Goal: Information Seeking & Learning: Learn about a topic

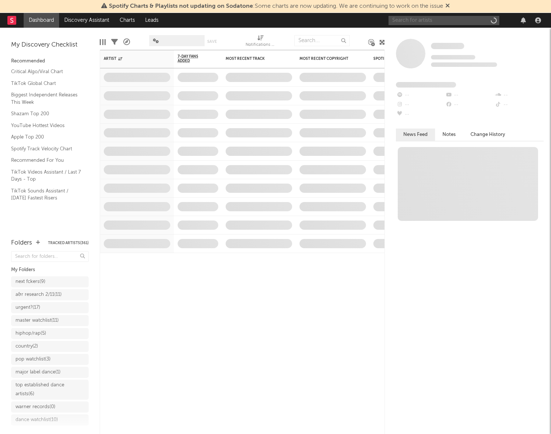
click at [429, 19] on input "text" at bounding box center [443, 20] width 111 height 9
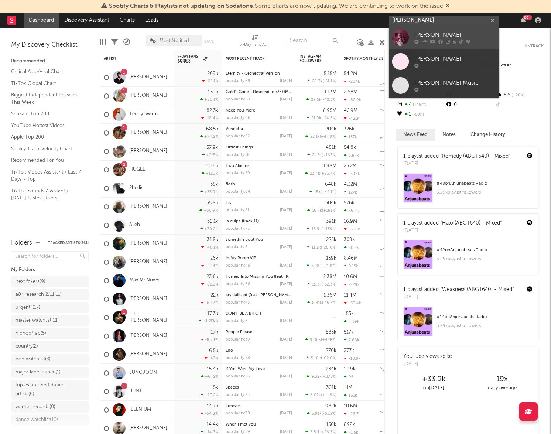
type input "haley joelle"
click at [400, 39] on div at bounding box center [400, 37] width 17 height 17
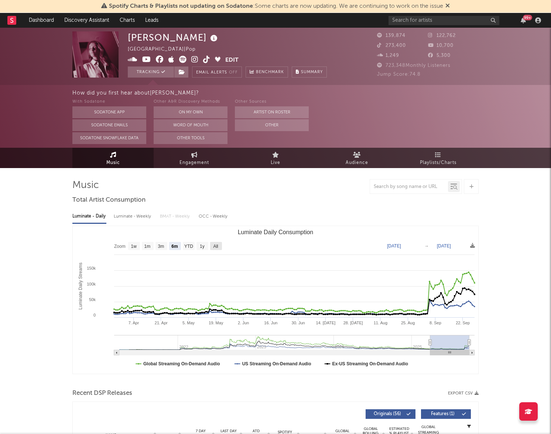
click at [216, 245] on text "All" at bounding box center [215, 246] width 5 height 5
select select "All"
type input "2021-03-31"
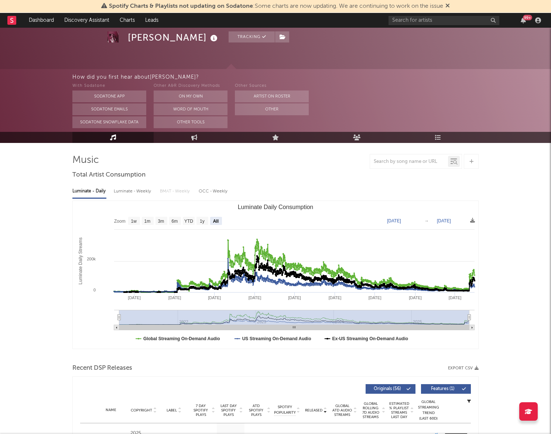
scroll to position [31, 0]
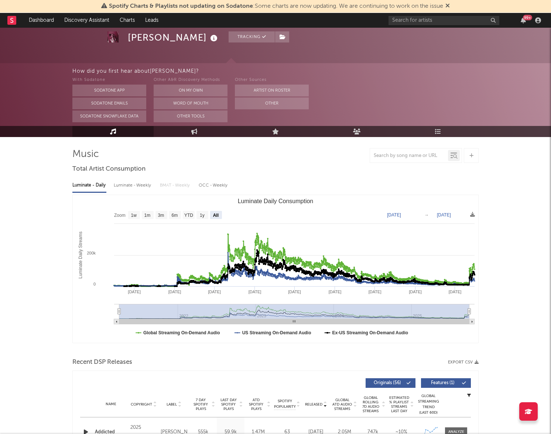
click at [417, 14] on div "99 +" at bounding box center [465, 20] width 155 height 15
click at [415, 19] on input "text" at bounding box center [443, 20] width 111 height 9
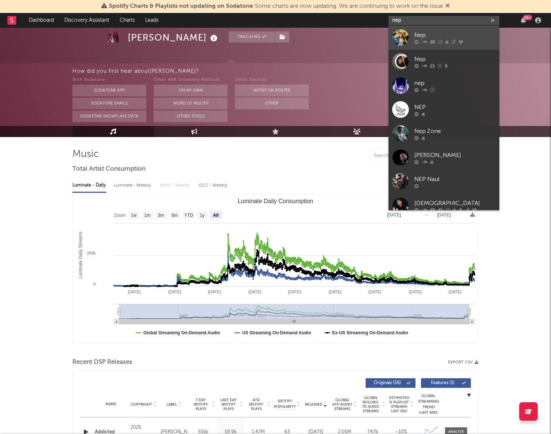
type input "nep"
click at [434, 36] on div "Nep" at bounding box center [454, 35] width 81 height 9
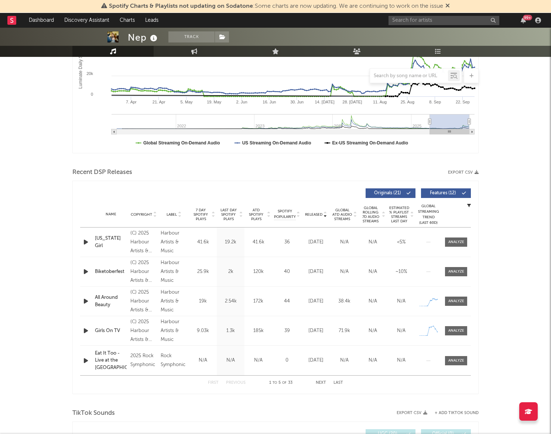
scroll to position [238, 0]
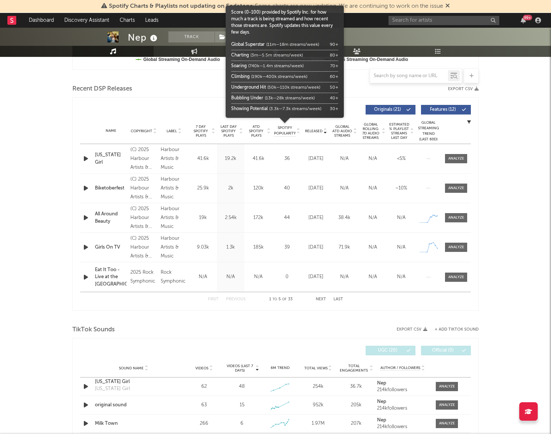
click at [313, 129] on span "Released" at bounding box center [313, 131] width 17 height 4
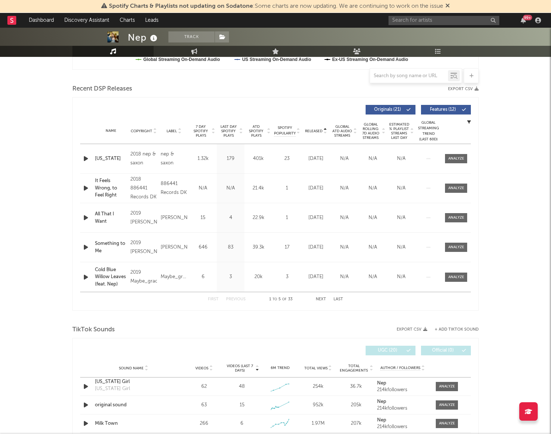
click at [313, 129] on span "Released" at bounding box center [313, 131] width 17 height 4
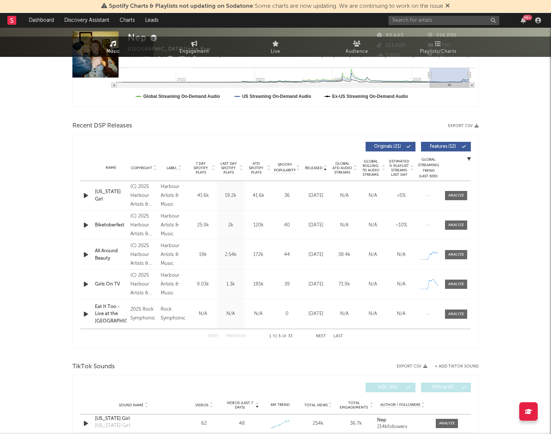
scroll to position [0, 0]
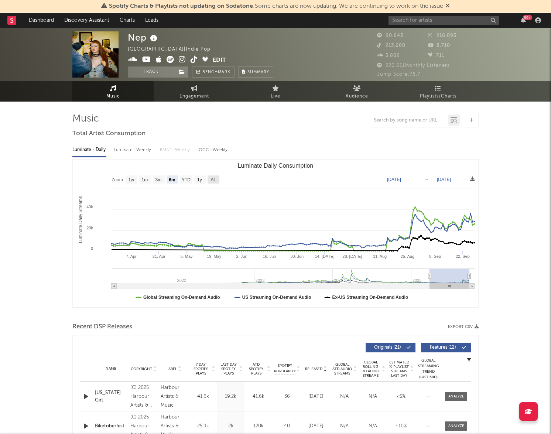
click at [215, 179] on text "All" at bounding box center [212, 179] width 5 height 5
select select "All"
type input "2021-03-31"
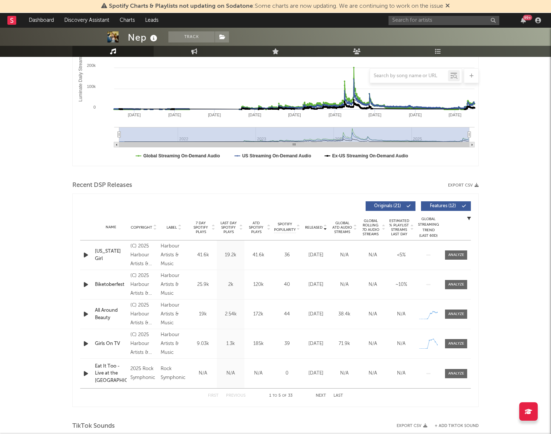
scroll to position [183, 0]
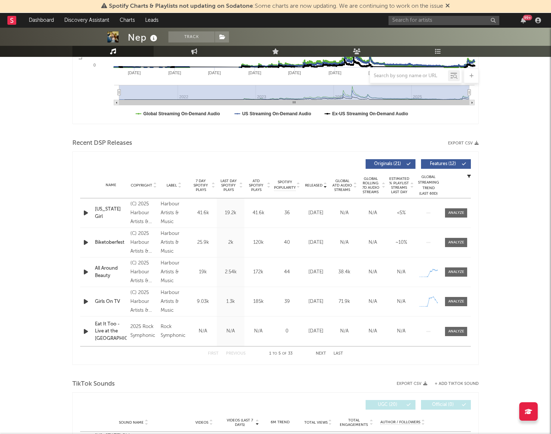
click at [321, 351] on button "Next" at bounding box center [321, 353] width 10 height 4
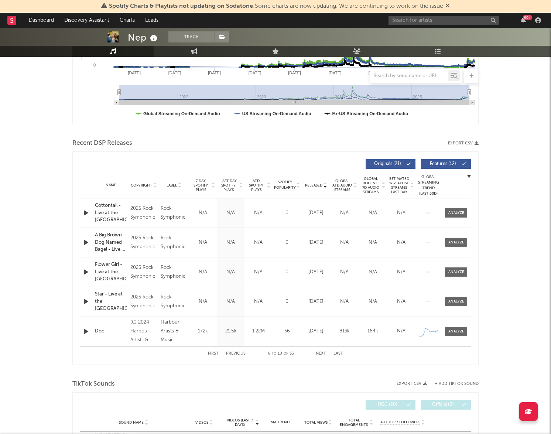
click at [319, 350] on div "First Previous 6 to 10 of 33 Next Last" at bounding box center [275, 353] width 135 height 14
click at [323, 353] on button "Next" at bounding box center [321, 353] width 10 height 4
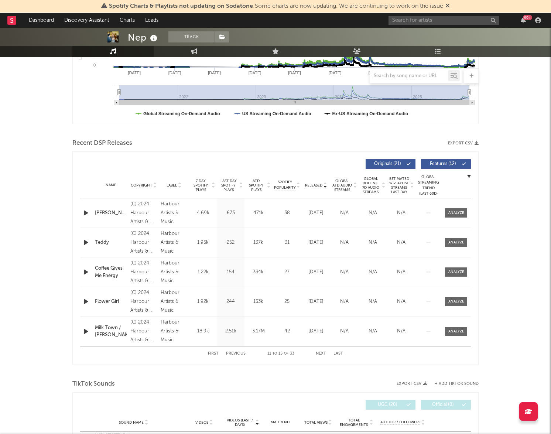
click at [341, 353] on button "Last" at bounding box center [338, 353] width 10 height 4
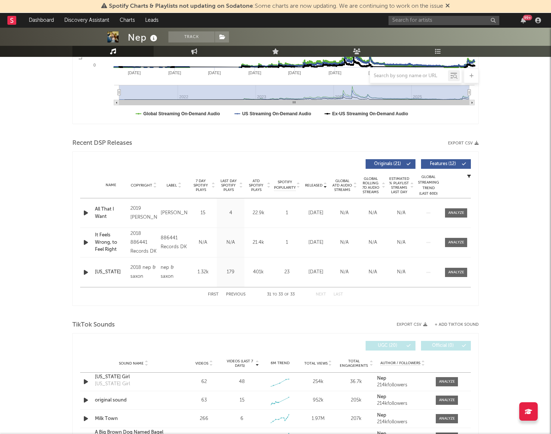
click at [213, 296] on button "First" at bounding box center [213, 294] width 11 height 4
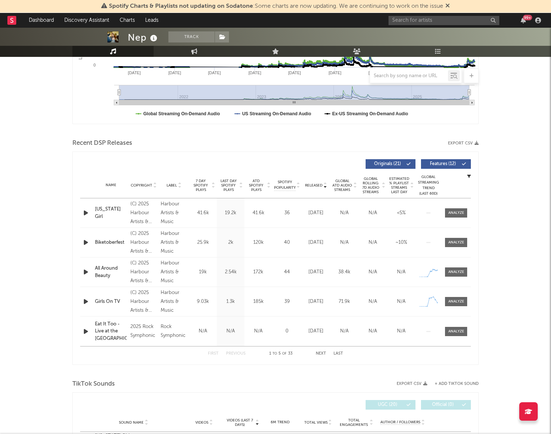
click at [322, 354] on button "Next" at bounding box center [321, 353] width 10 height 4
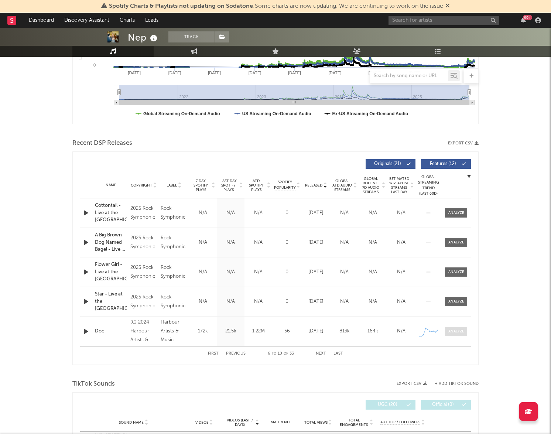
click at [456, 329] on div at bounding box center [456, 332] width 16 height 6
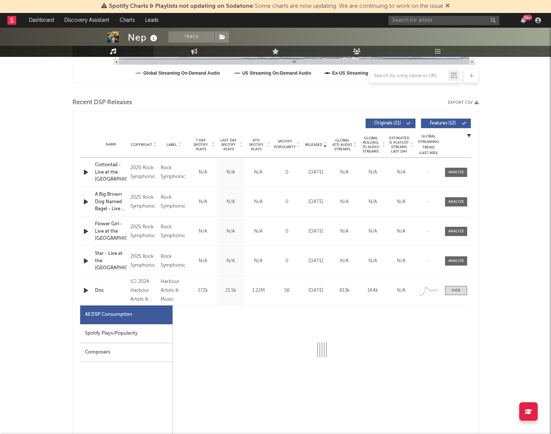
select select "1w"
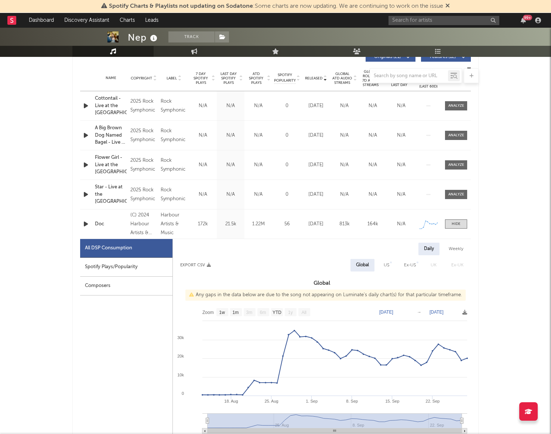
scroll to position [309, 0]
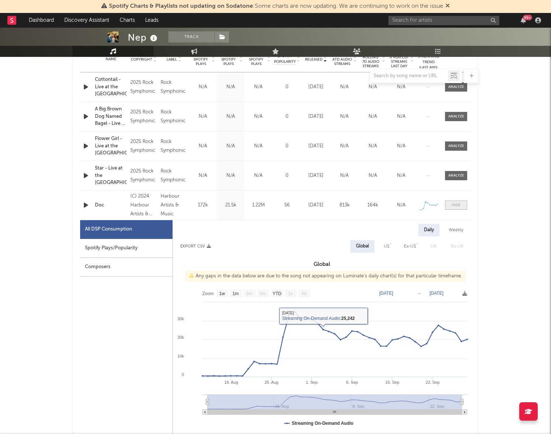
click at [454, 201] on span at bounding box center [456, 204] width 22 height 9
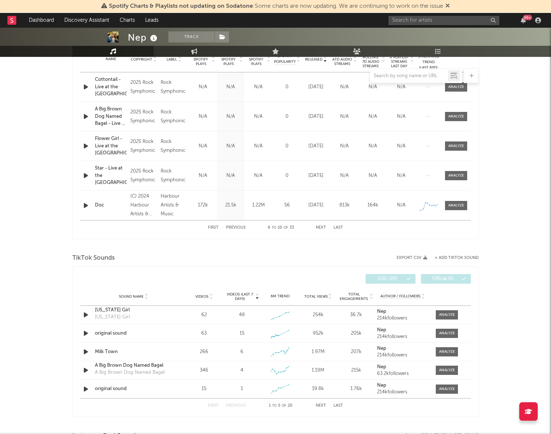
click at [321, 227] on button "Next" at bounding box center [321, 228] width 10 height 4
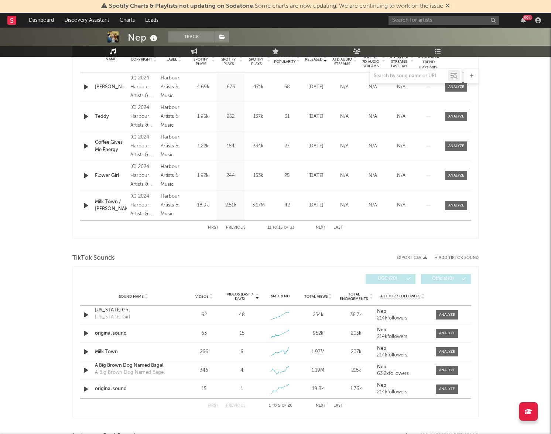
click at [321, 227] on button "Next" at bounding box center [321, 228] width 10 height 4
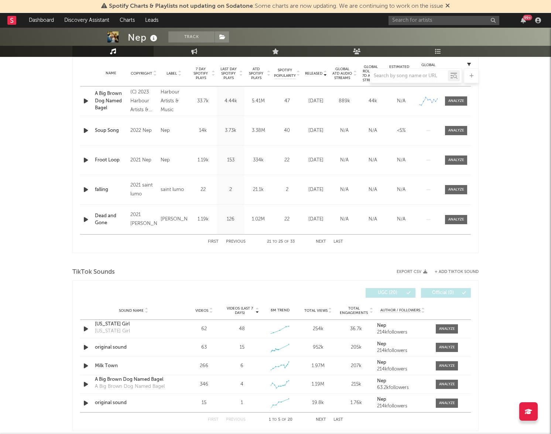
scroll to position [293, 0]
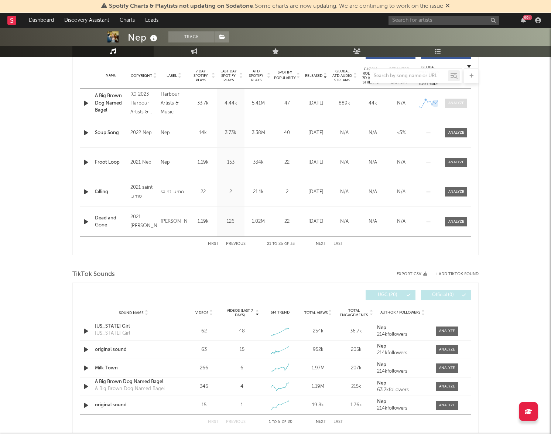
click at [456, 103] on div at bounding box center [456, 103] width 16 height 6
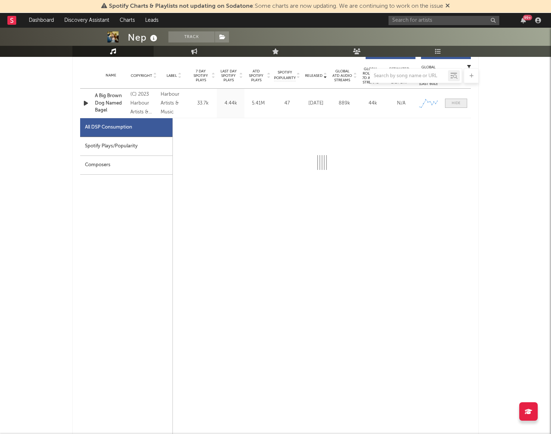
select select "6m"
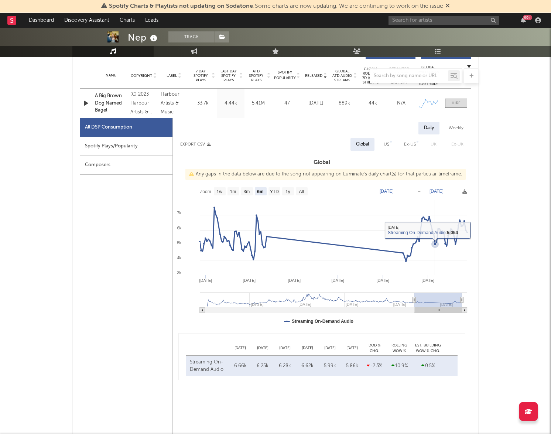
scroll to position [253, 0]
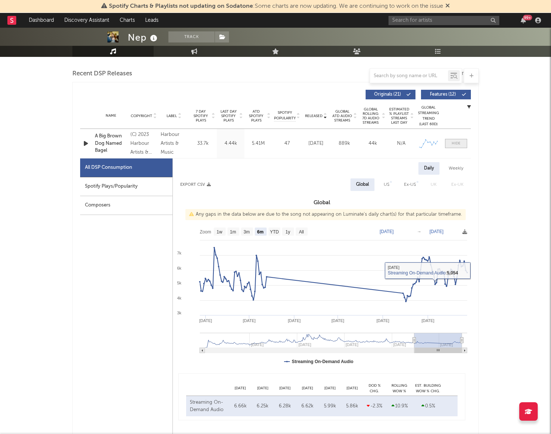
click at [459, 141] on div at bounding box center [455, 144] width 9 height 6
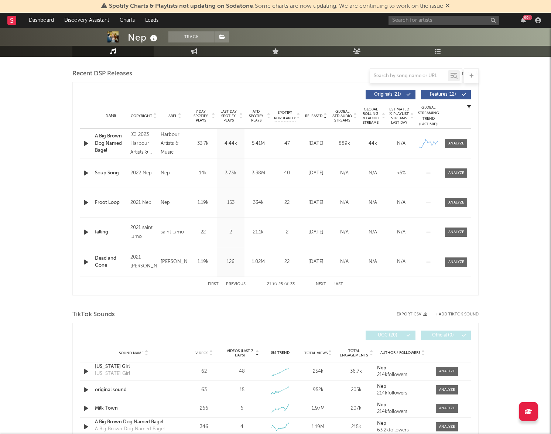
click at [213, 285] on button "First" at bounding box center [213, 284] width 11 height 4
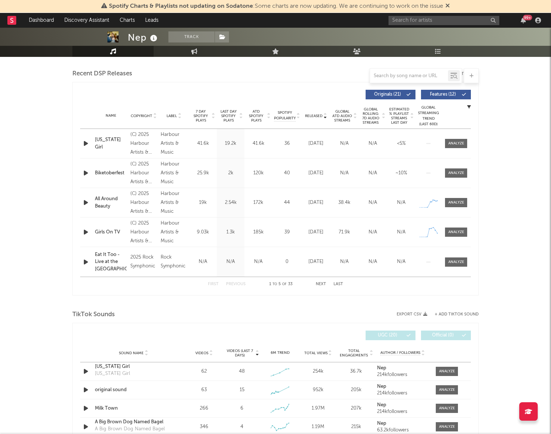
click at [321, 284] on button "Next" at bounding box center [321, 284] width 10 height 4
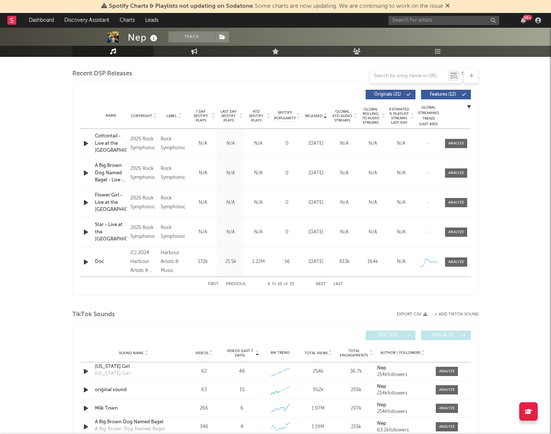
click at [321, 284] on button "Next" at bounding box center [321, 284] width 10 height 4
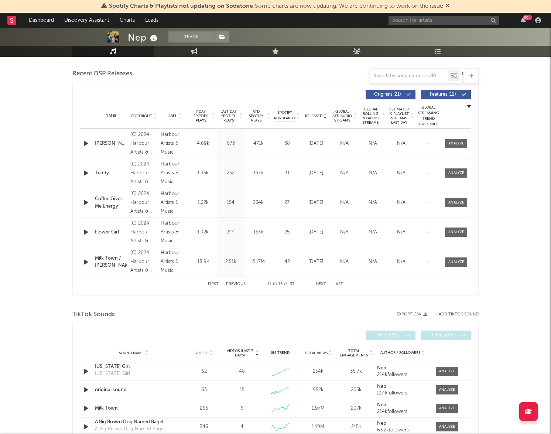
click at [212, 284] on button "First" at bounding box center [213, 284] width 11 height 4
drag, startPoint x: 451, startPoint y: 205, endPoint x: 445, endPoint y: 205, distance: 5.9
click at [451, 205] on div at bounding box center [456, 203] width 16 height 6
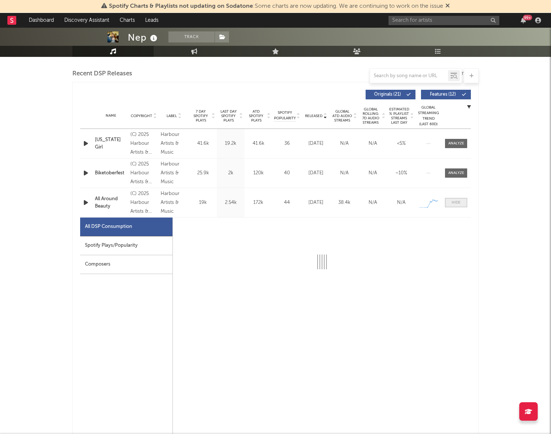
select select "1w"
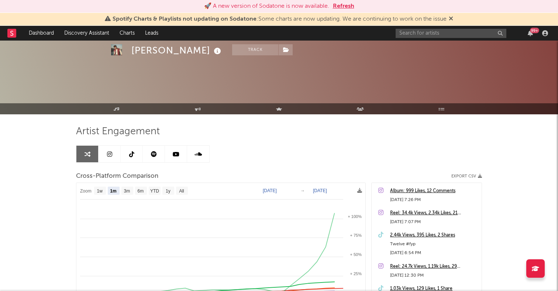
select select "1m"
